Goal: Task Accomplishment & Management: Manage account settings

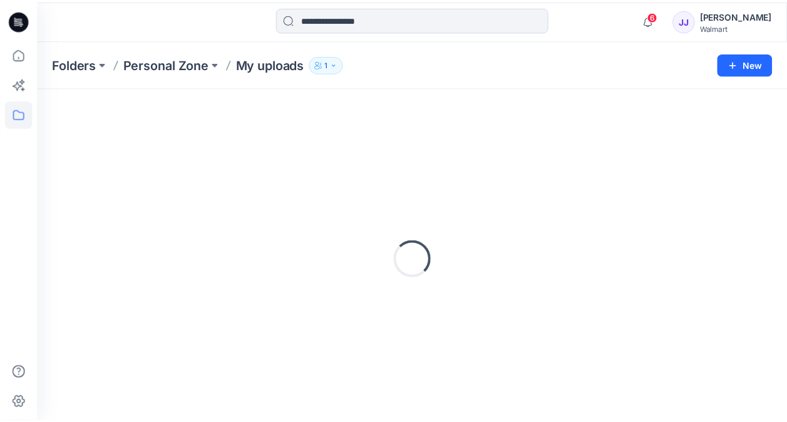
scroll to position [9, 0]
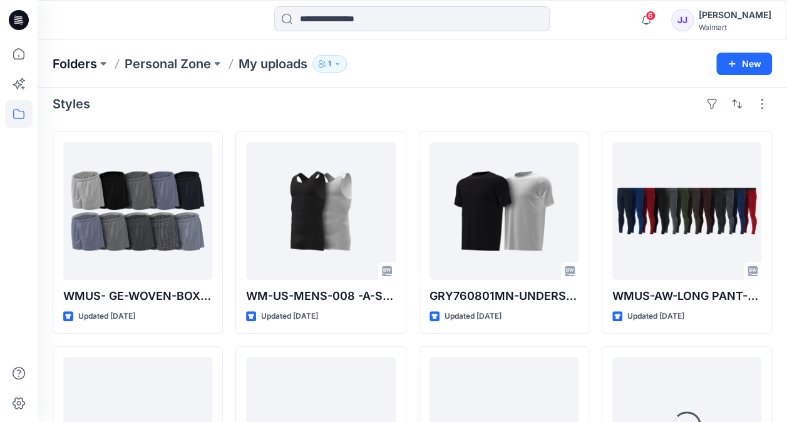
click at [81, 58] on p "Folders" at bounding box center [75, 64] width 44 height 18
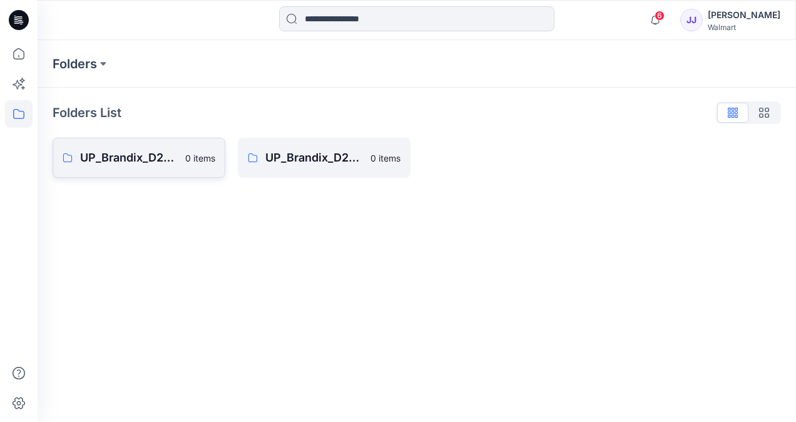
click at [128, 159] on p "UP_Brandix_D23_Men's Basics" at bounding box center [129, 158] width 98 height 18
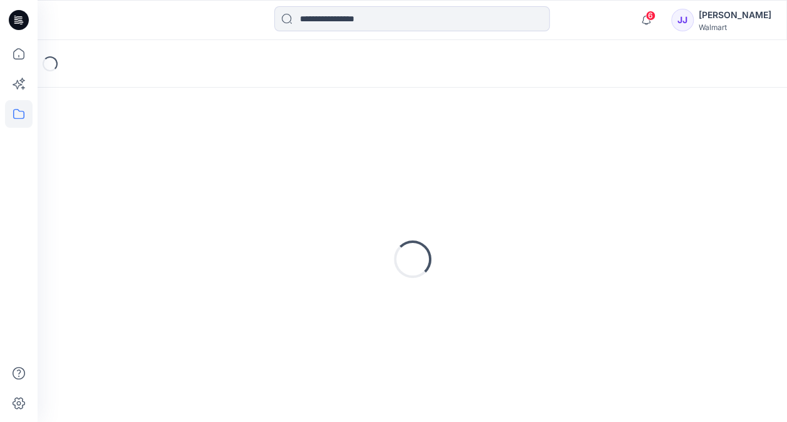
click at [128, 159] on div "Loading..." at bounding box center [412, 259] width 719 height 313
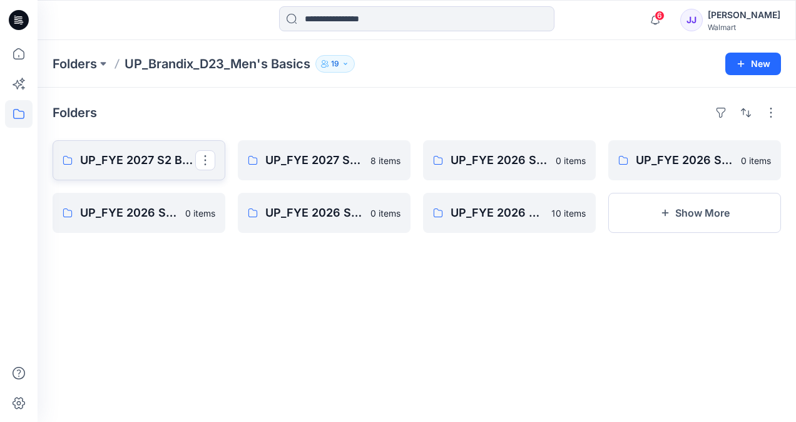
click at [126, 159] on p "UP_FYE 2027 S2 Brandix_D23_Men's Basics- [PERSON_NAME]" at bounding box center [137, 161] width 115 height 18
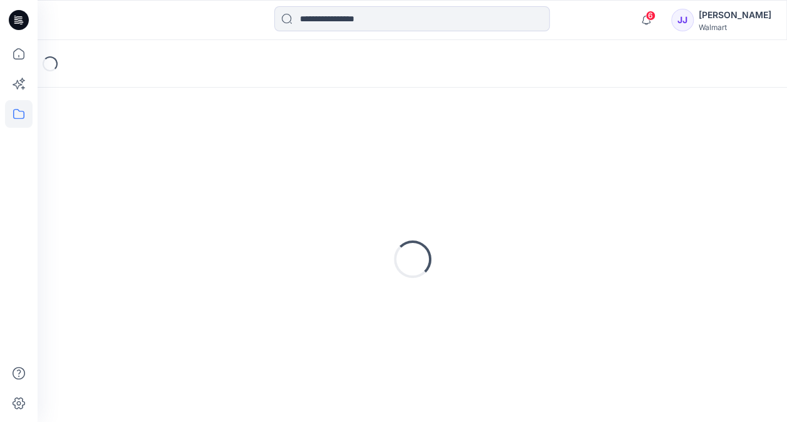
click at [126, 159] on div "Loading..." at bounding box center [412, 259] width 719 height 313
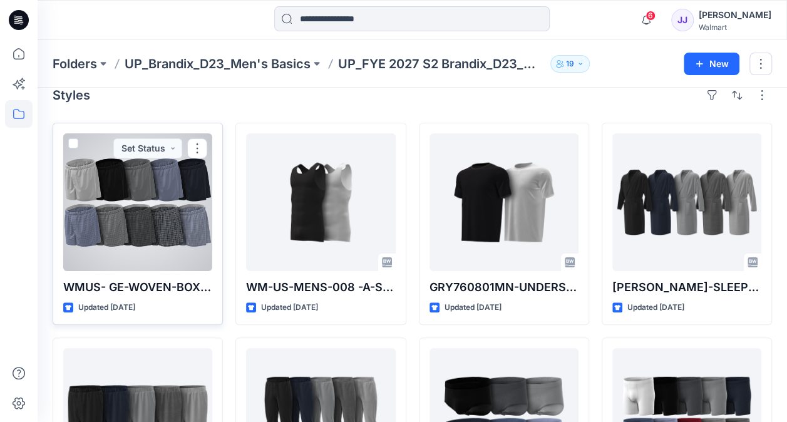
scroll to position [18, 0]
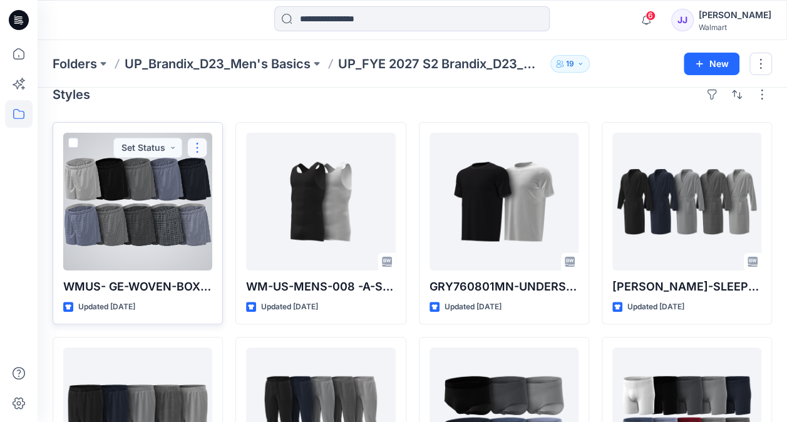
click at [203, 141] on button "button" at bounding box center [197, 148] width 20 height 20
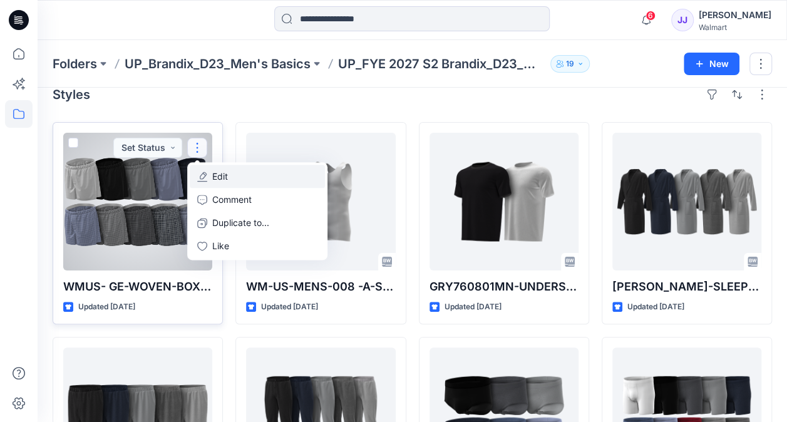
click at [234, 178] on button "Edit" at bounding box center [257, 176] width 135 height 23
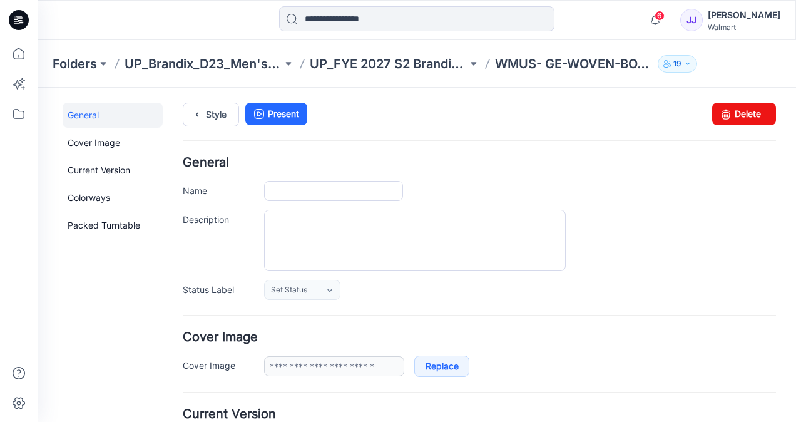
type input "**********"
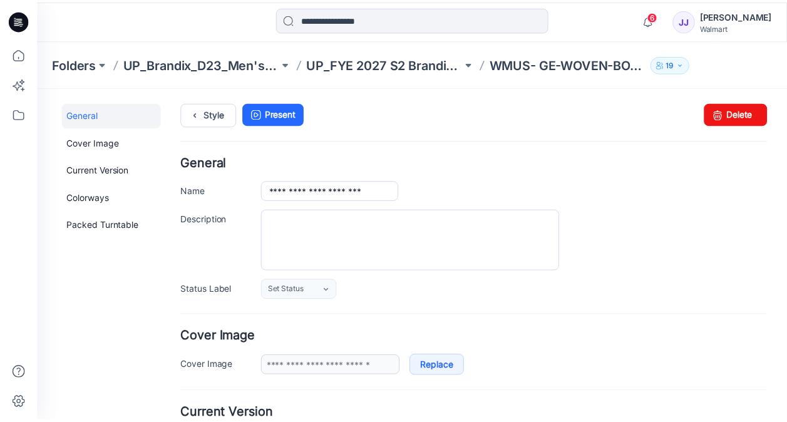
scroll to position [18, 0]
